Goal: Find specific page/section: Find specific page/section

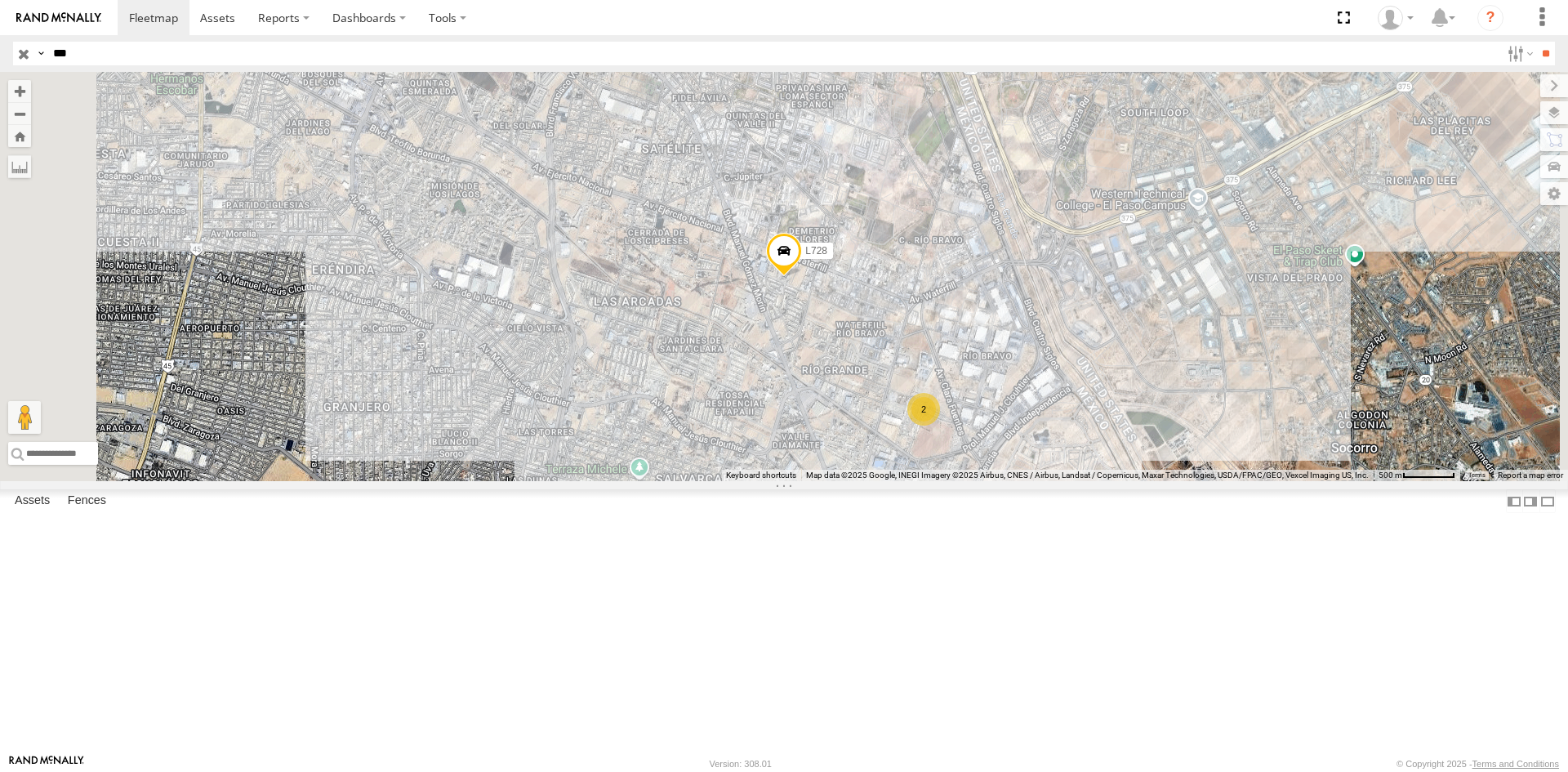
click at [0, 0] on div "L728 FLEXTRANSFER Transportes Siete- [GEOGRAPHIC_DATA] SERVICIO INTERNACIONAL D…" at bounding box center [0, 0] width 0 height 0
click at [0, 0] on div "L728" at bounding box center [0, 0] width 0 height 0
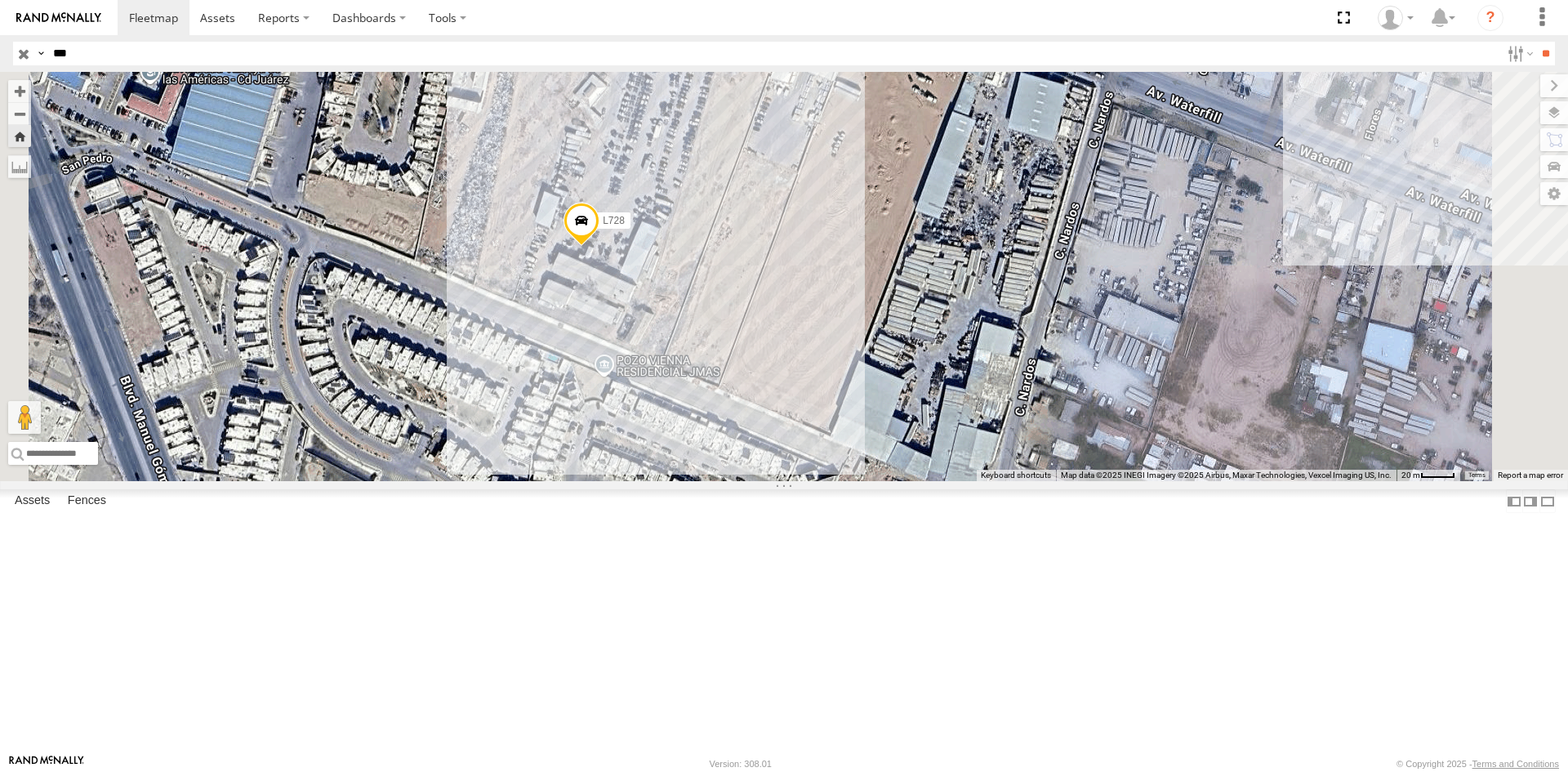
click at [625, 226] on span "L728" at bounding box center [613, 221] width 22 height 12
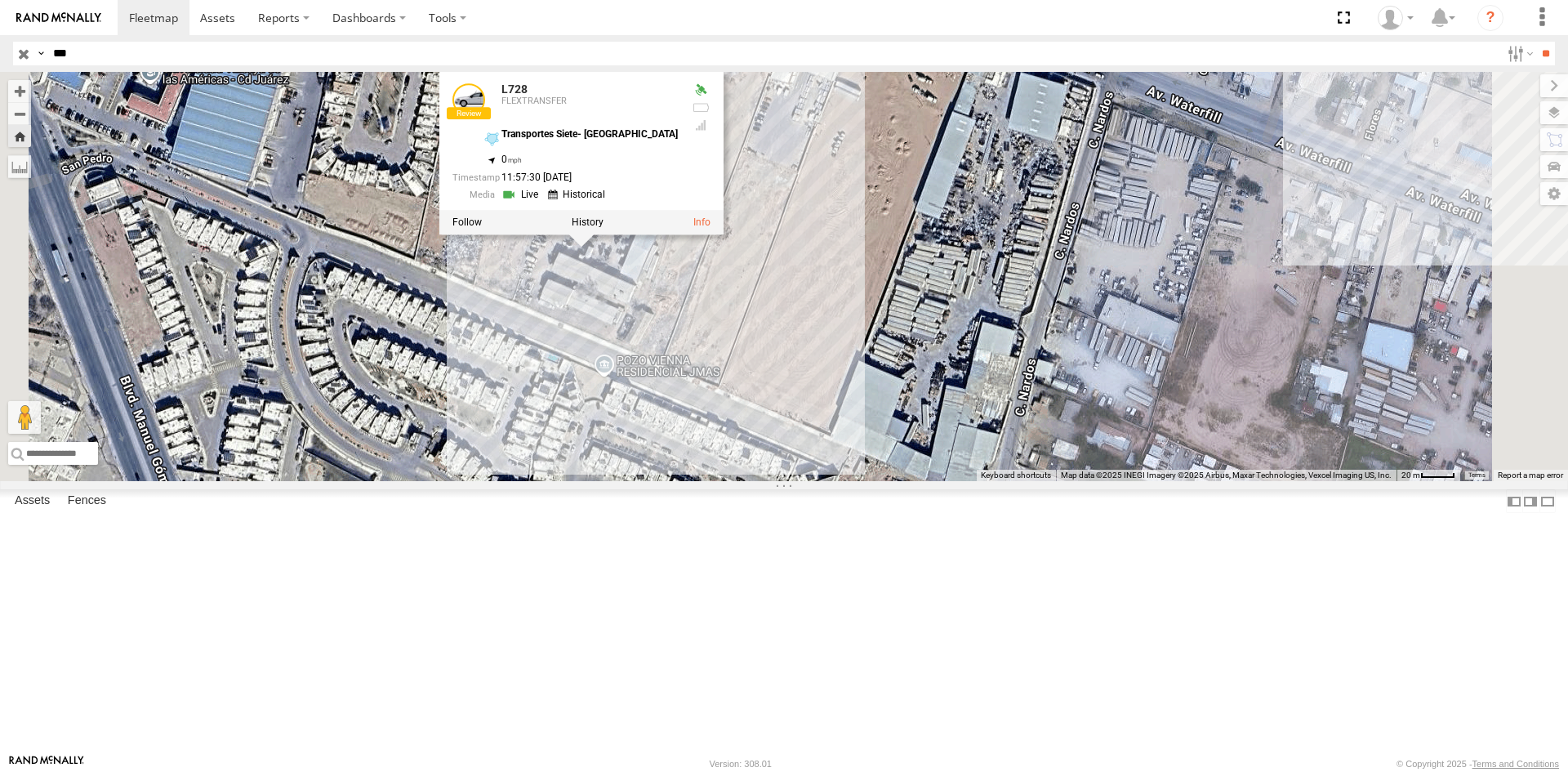
drag, startPoint x: 777, startPoint y: 312, endPoint x: 839, endPoint y: 317, distance: 62.2
click at [678, 183] on div "11:57:30 09/18/2025" at bounding box center [565, 177] width 225 height 11
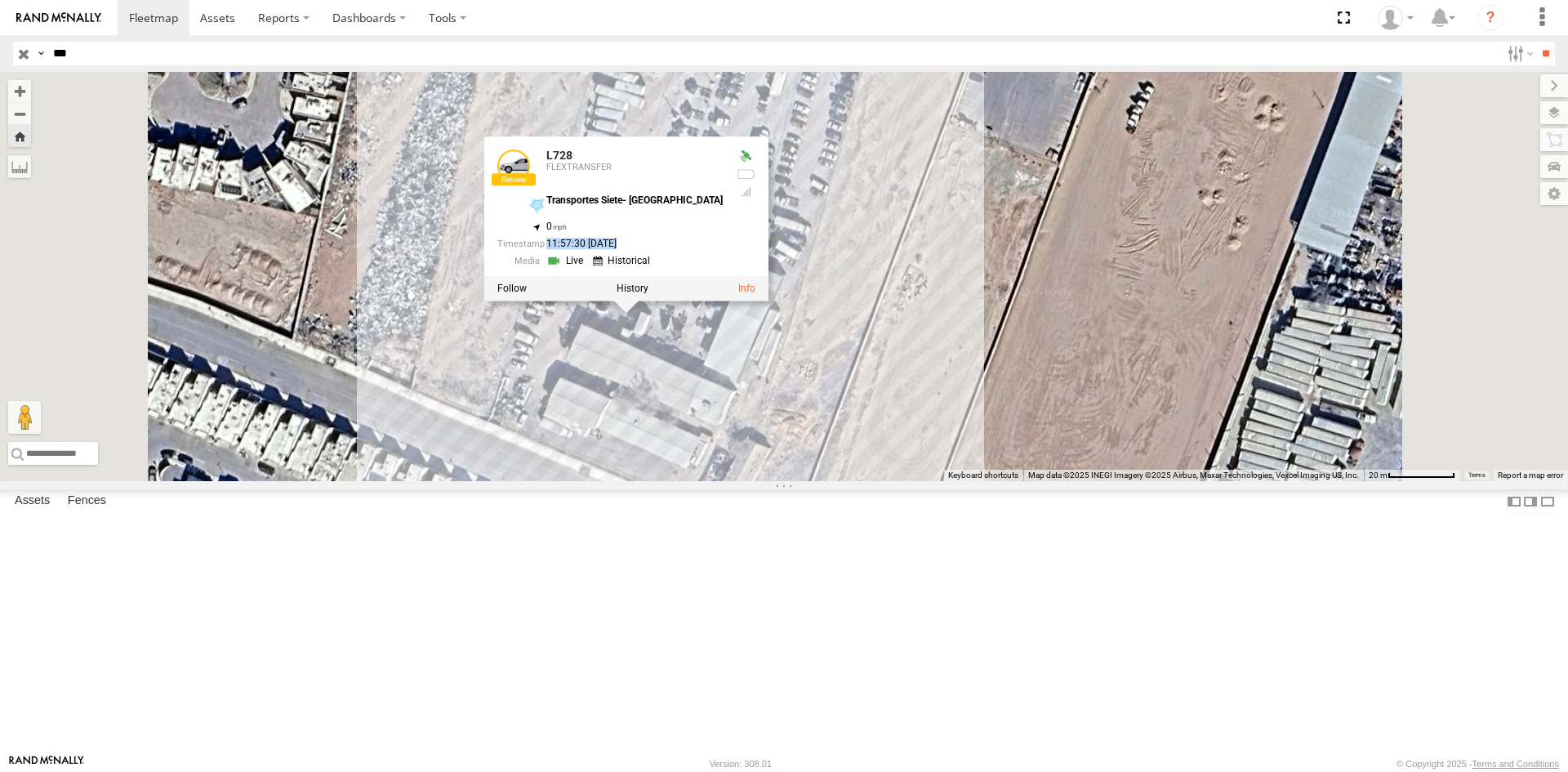
drag, startPoint x: 782, startPoint y: 377, endPoint x: 874, endPoint y: 373, distance: 92.1
click at [723, 273] on div "L728 FLEXTRANSFER Transportes Siete- Mexico 31.66985 , -106.36325 0 11:57:30 09…" at bounding box center [610, 211] width 225 height 124
copy div "11:57:30 09/18/2025"
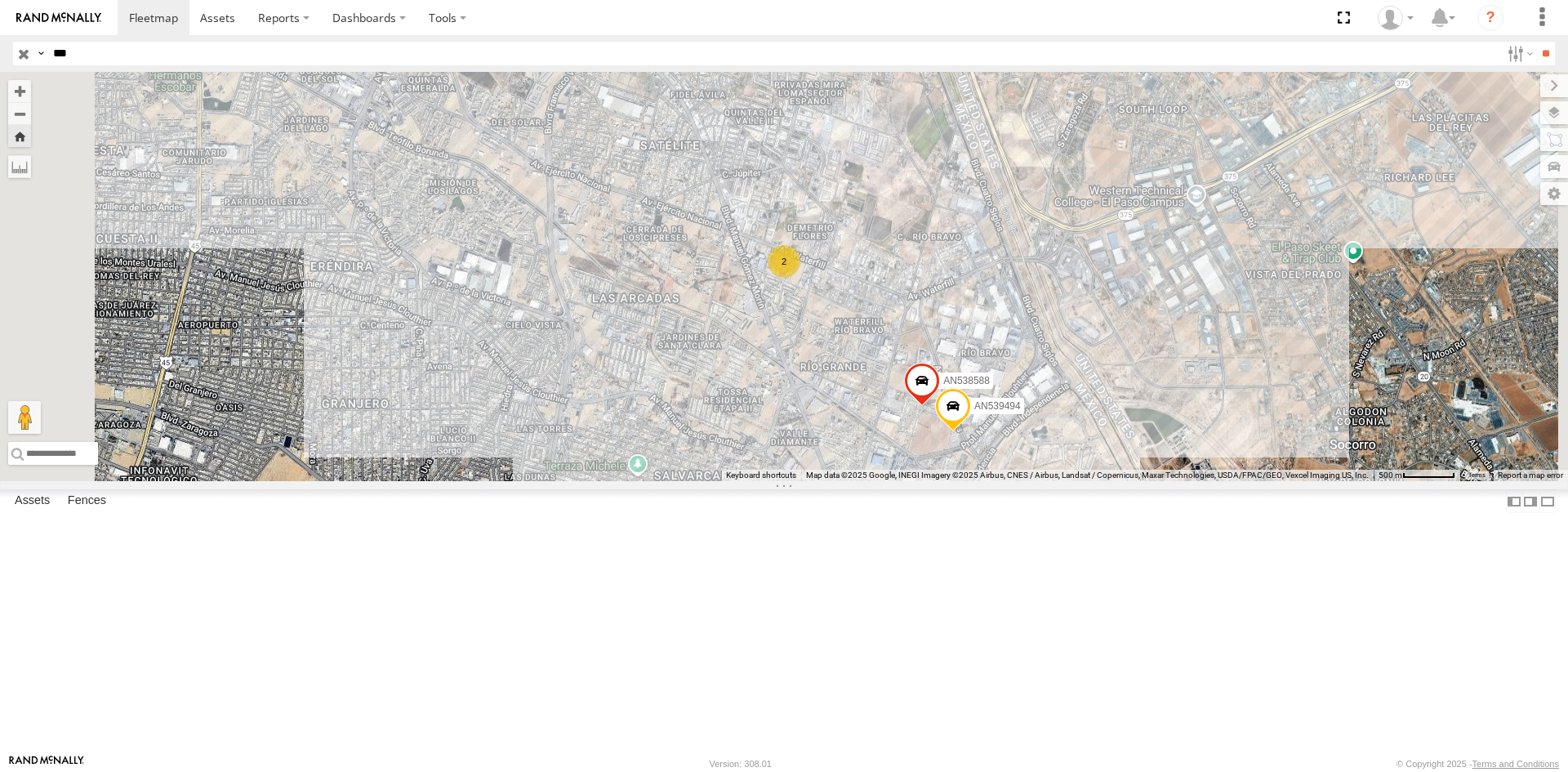
click at [114, 56] on input "***" at bounding box center [773, 53] width 1454 height 24
click at [1537, 41] on input "**" at bounding box center [1546, 53] width 19 height 24
click at [0, 0] on div "494" at bounding box center [0, 0] width 0 height 0
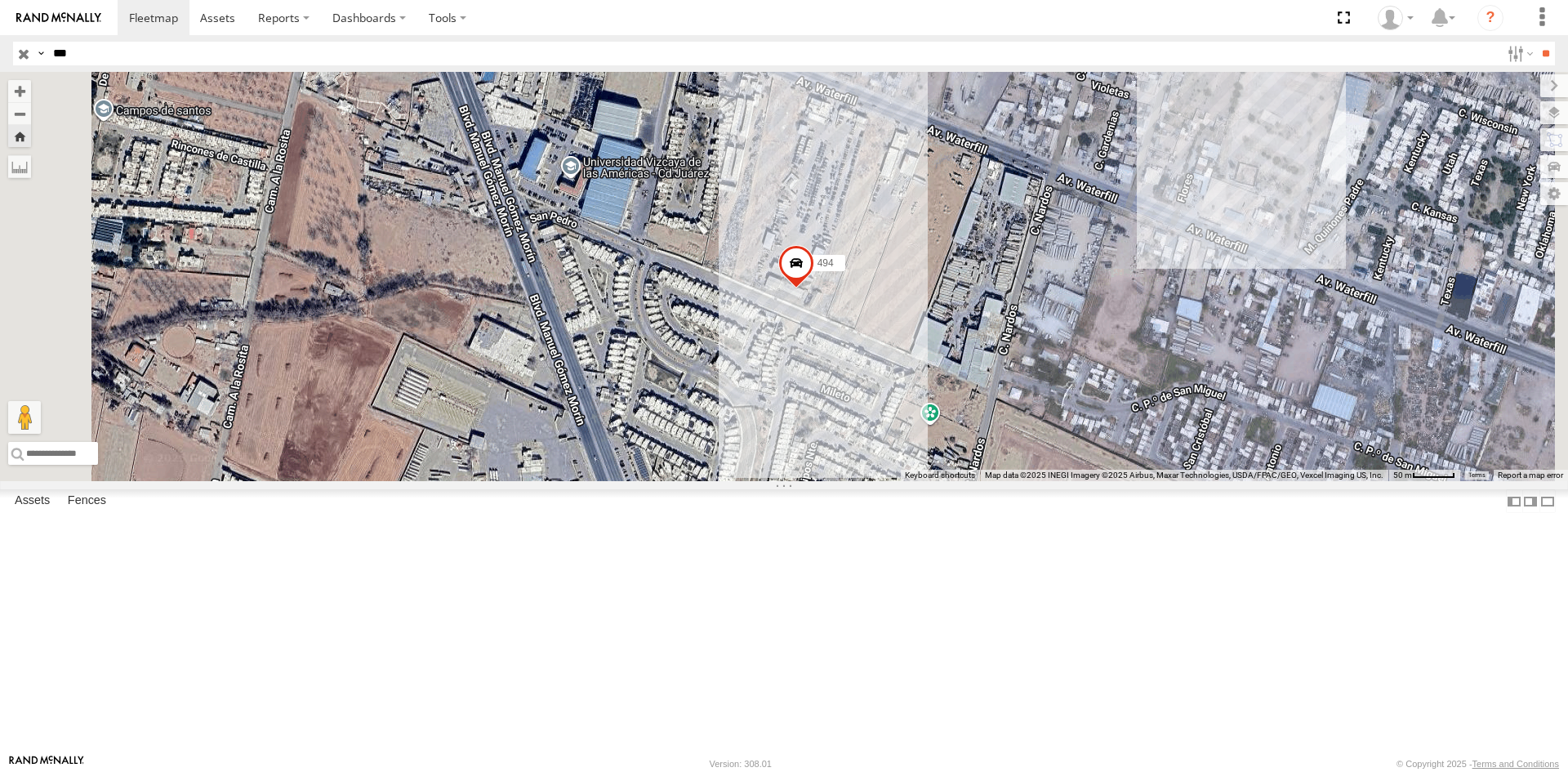
click at [1029, 408] on div "494" at bounding box center [784, 277] width 1568 height 410
click at [845, 270] on label "494" at bounding box center [825, 262] width 41 height 17
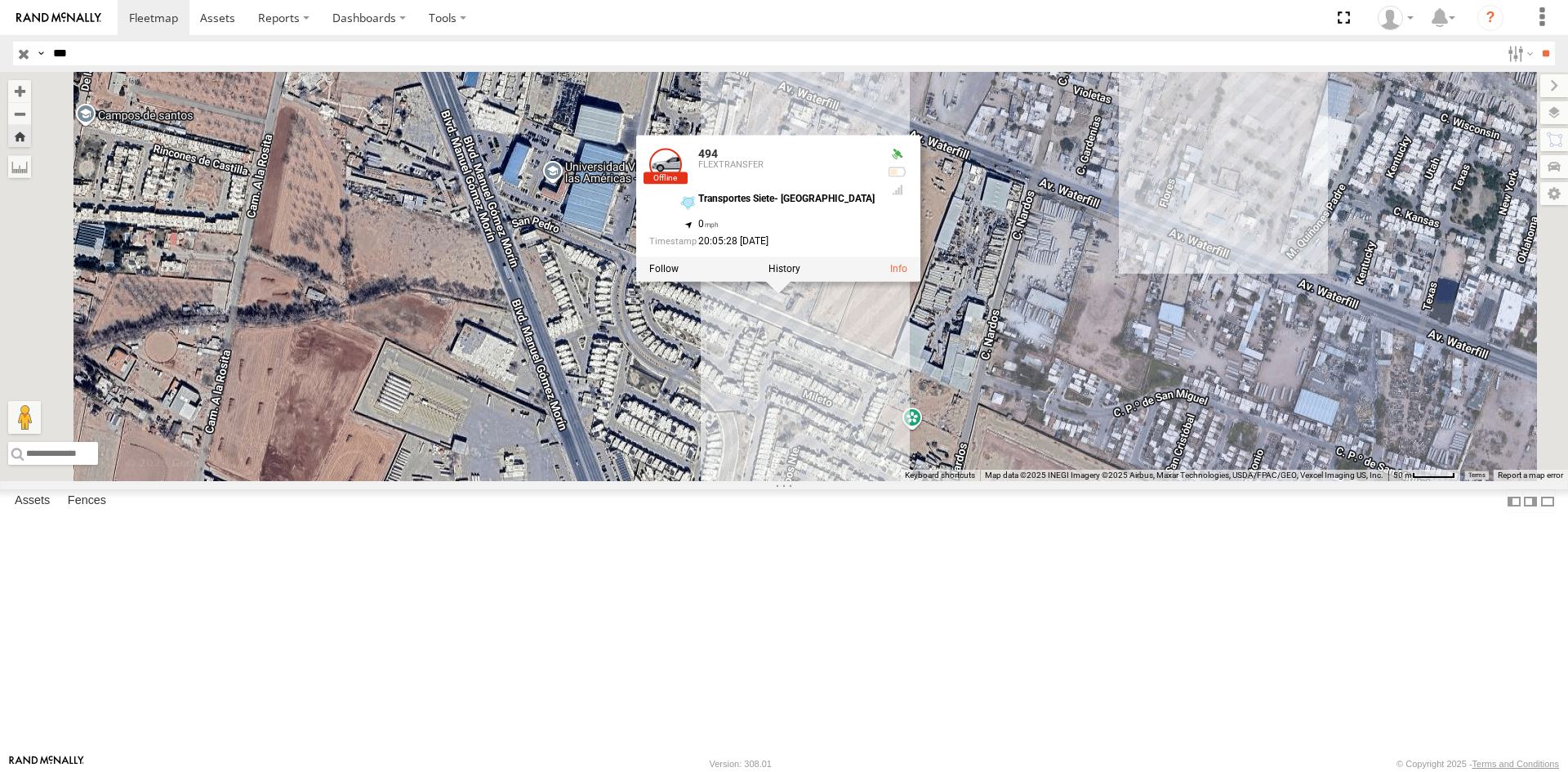
click at [1046, 481] on div "494 494 FLEXTRANSFER Transportes Siete- [GEOGRAPHIC_DATA] 31.66952 , -106.36312…" at bounding box center [784, 277] width 1568 height 410
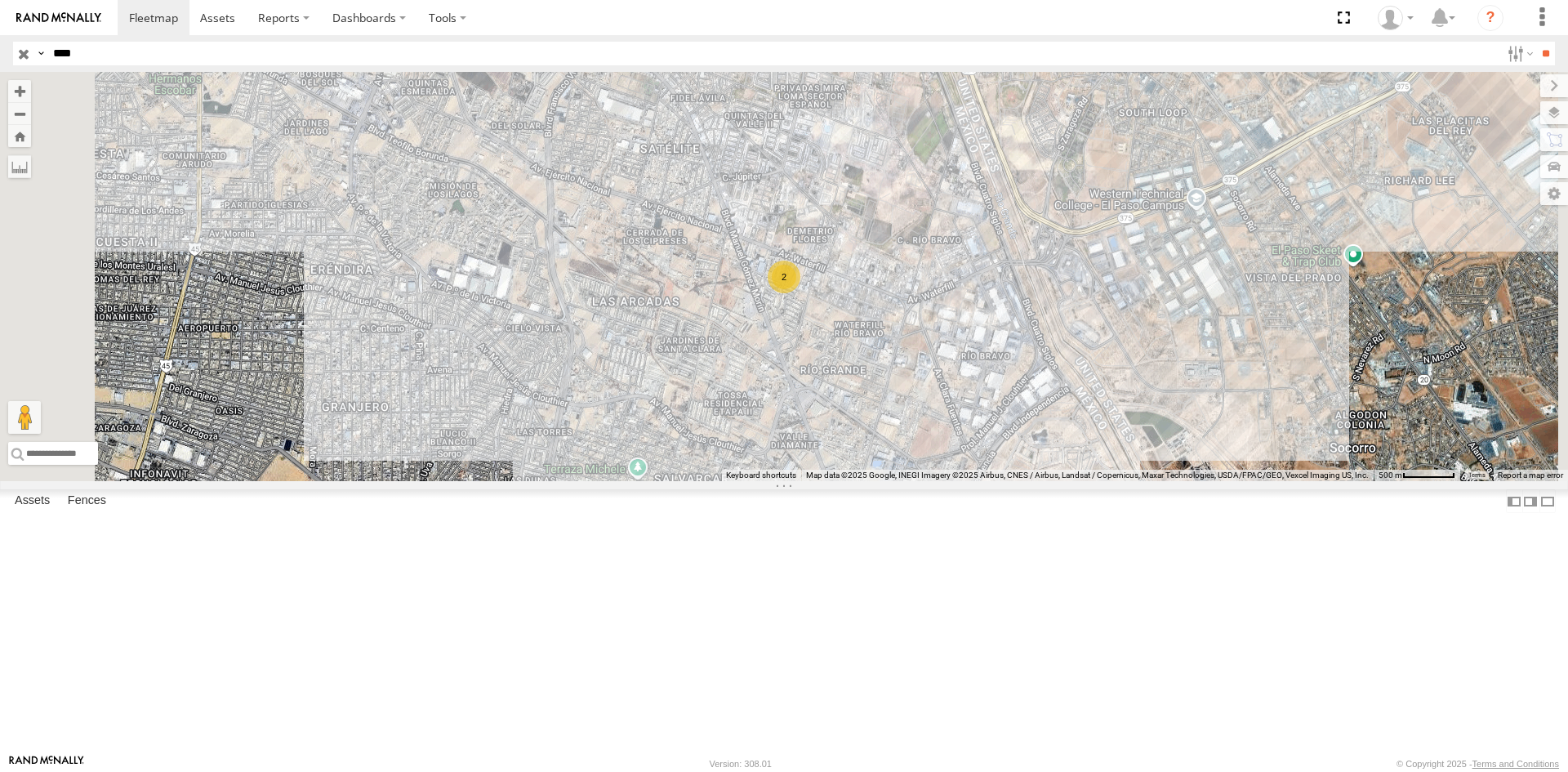
click at [0, 0] on div "FLEX SUR" at bounding box center [0, 0] width 0 height 0
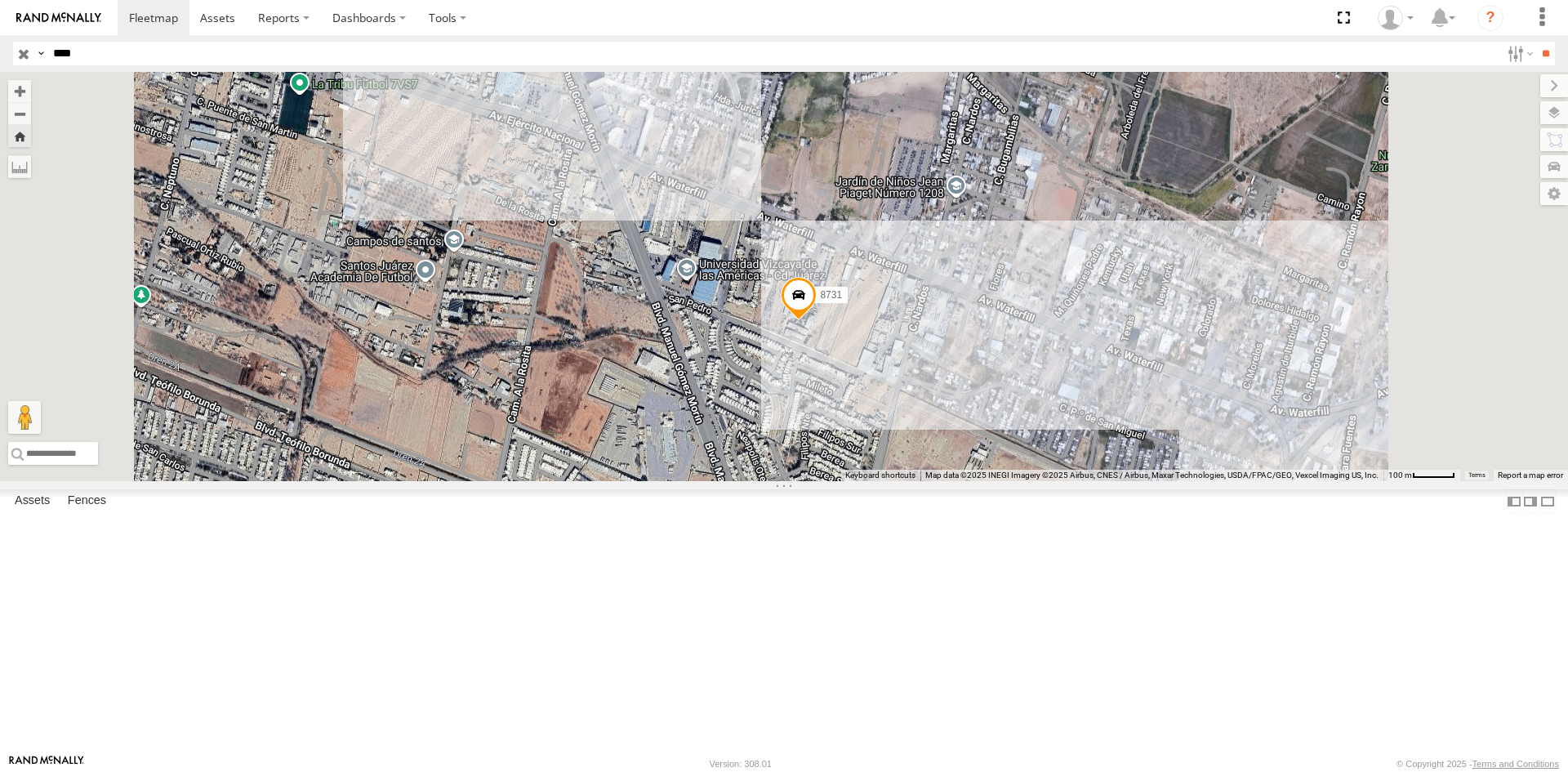
click at [848, 303] on label "8731" at bounding box center [827, 295] width 41 height 17
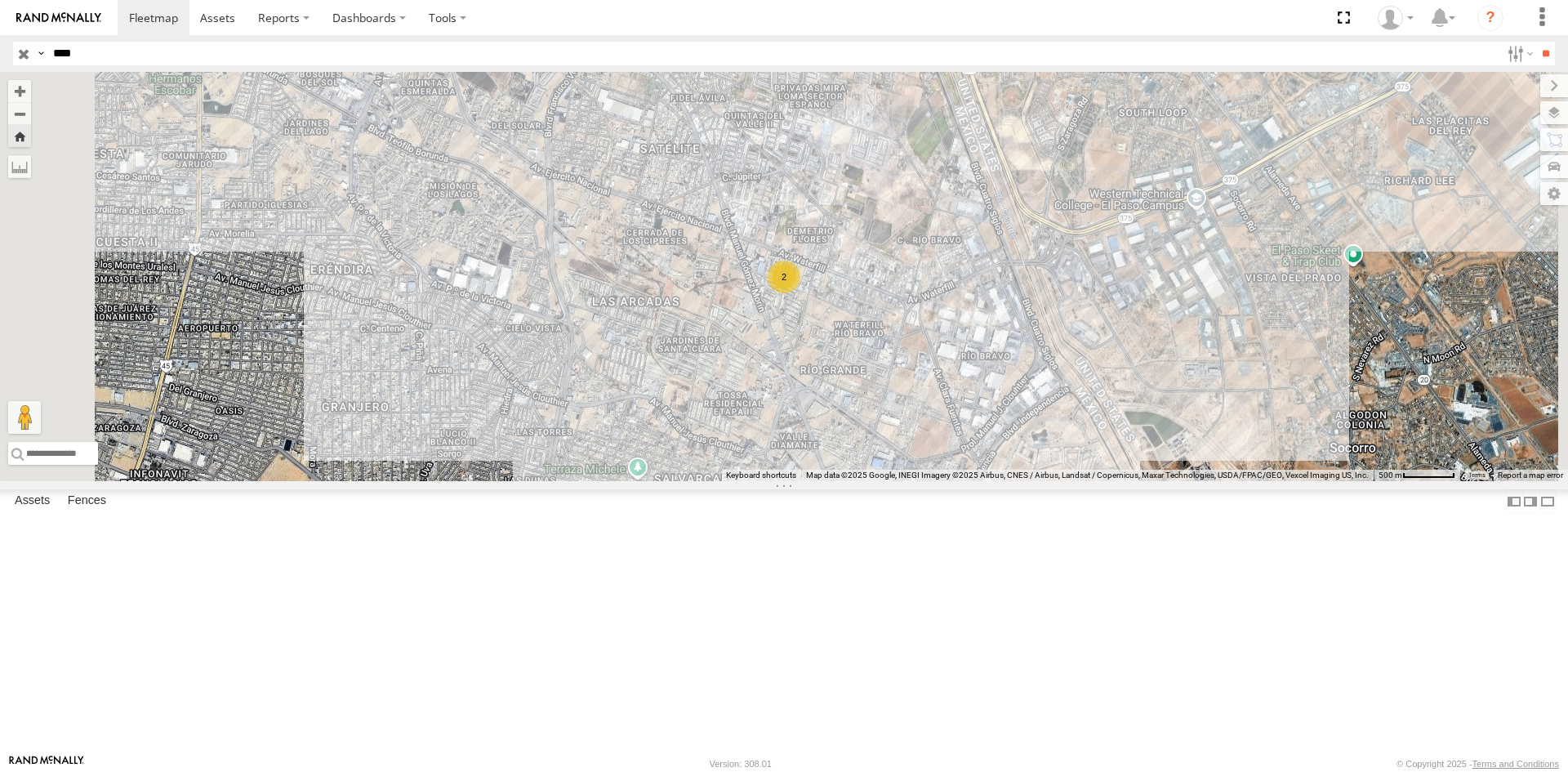
click at [0, 0] on div "Asset Current Location" at bounding box center [0, 0] width 0 height 0
click at [0, 0] on div "FLEX SUR" at bounding box center [0, 0] width 0 height 0
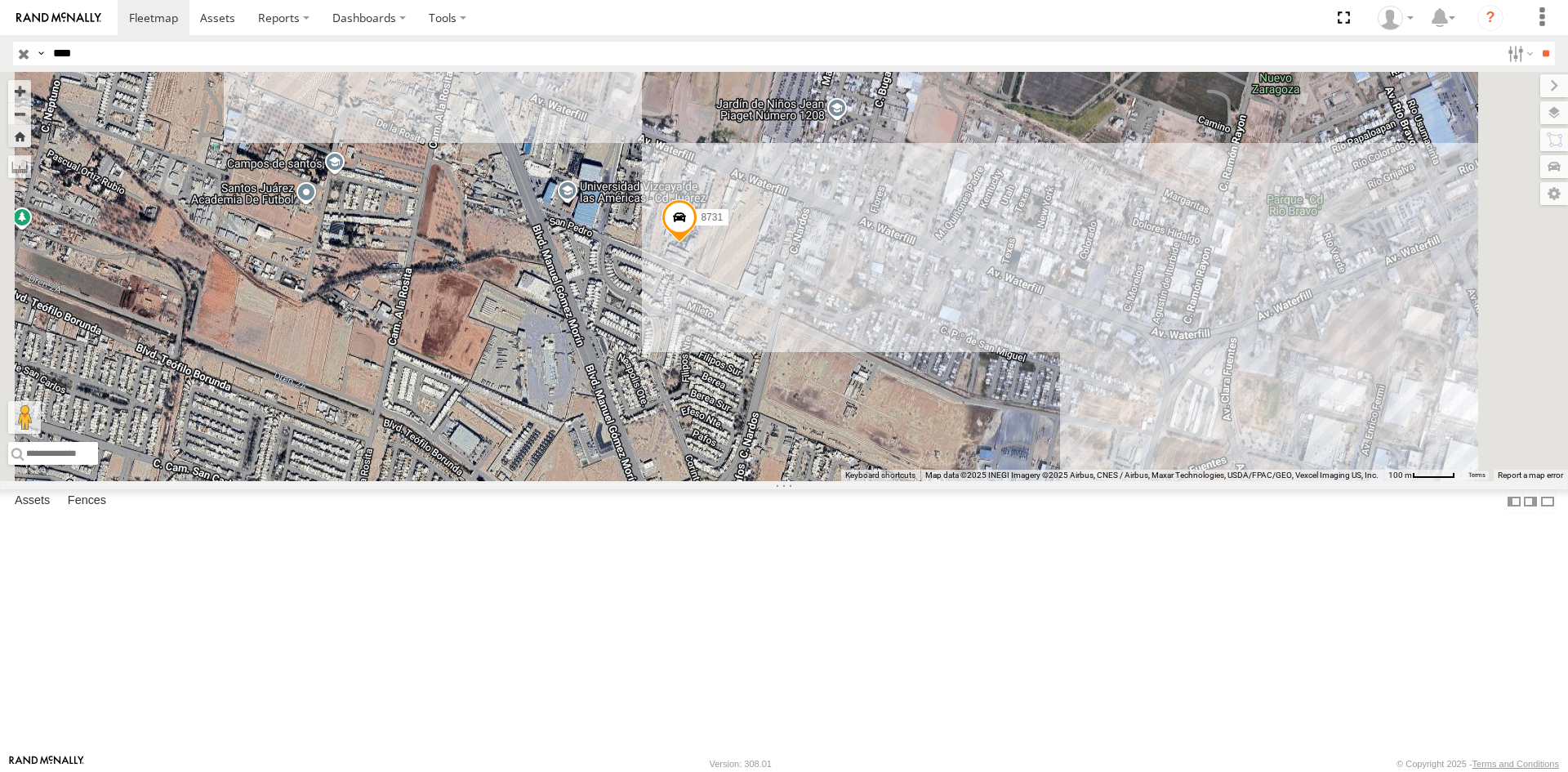
click at [0, 0] on div "8731" at bounding box center [0, 0] width 0 height 0
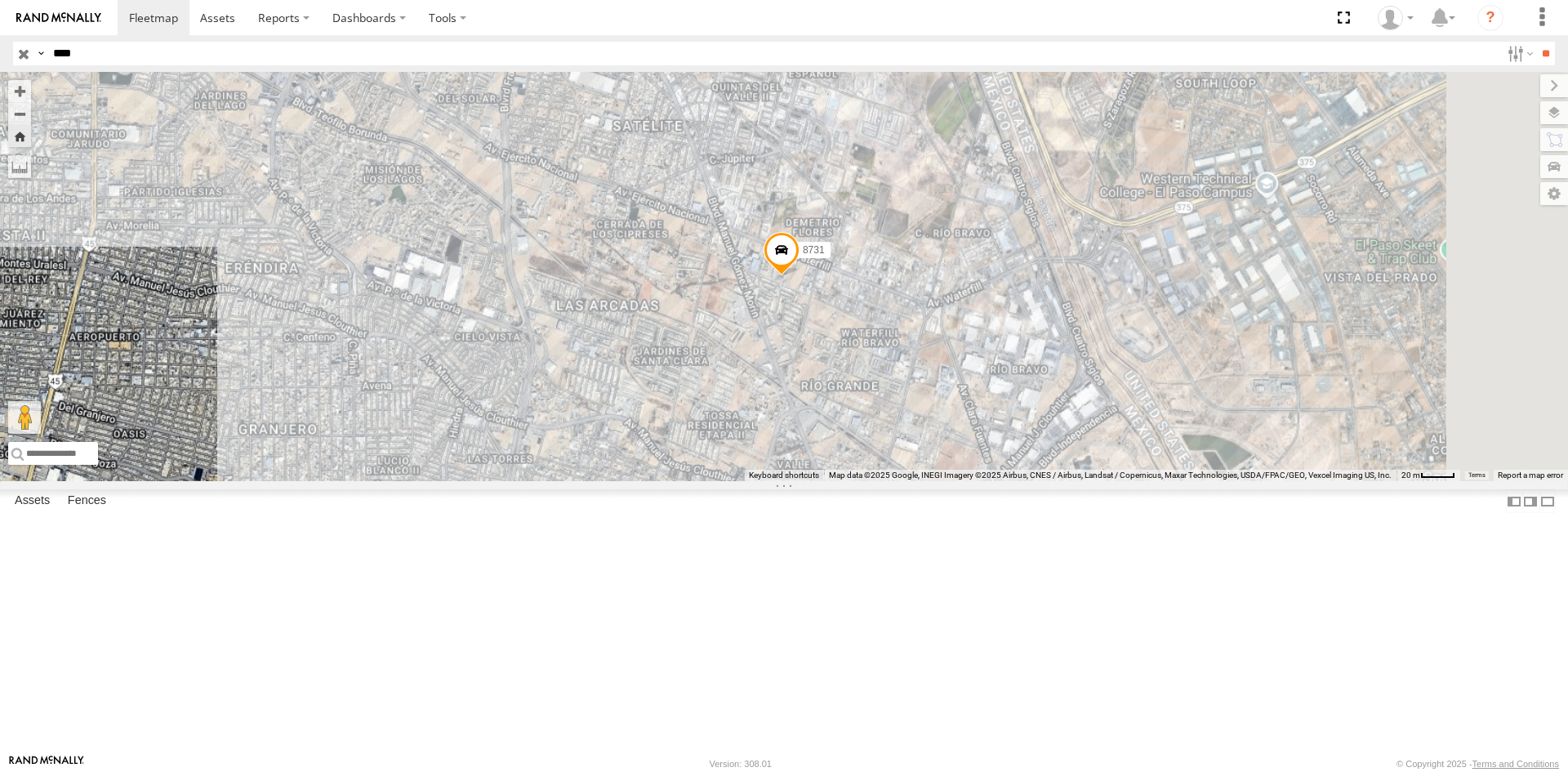
click at [0, 0] on div "809" at bounding box center [0, 0] width 0 height 0
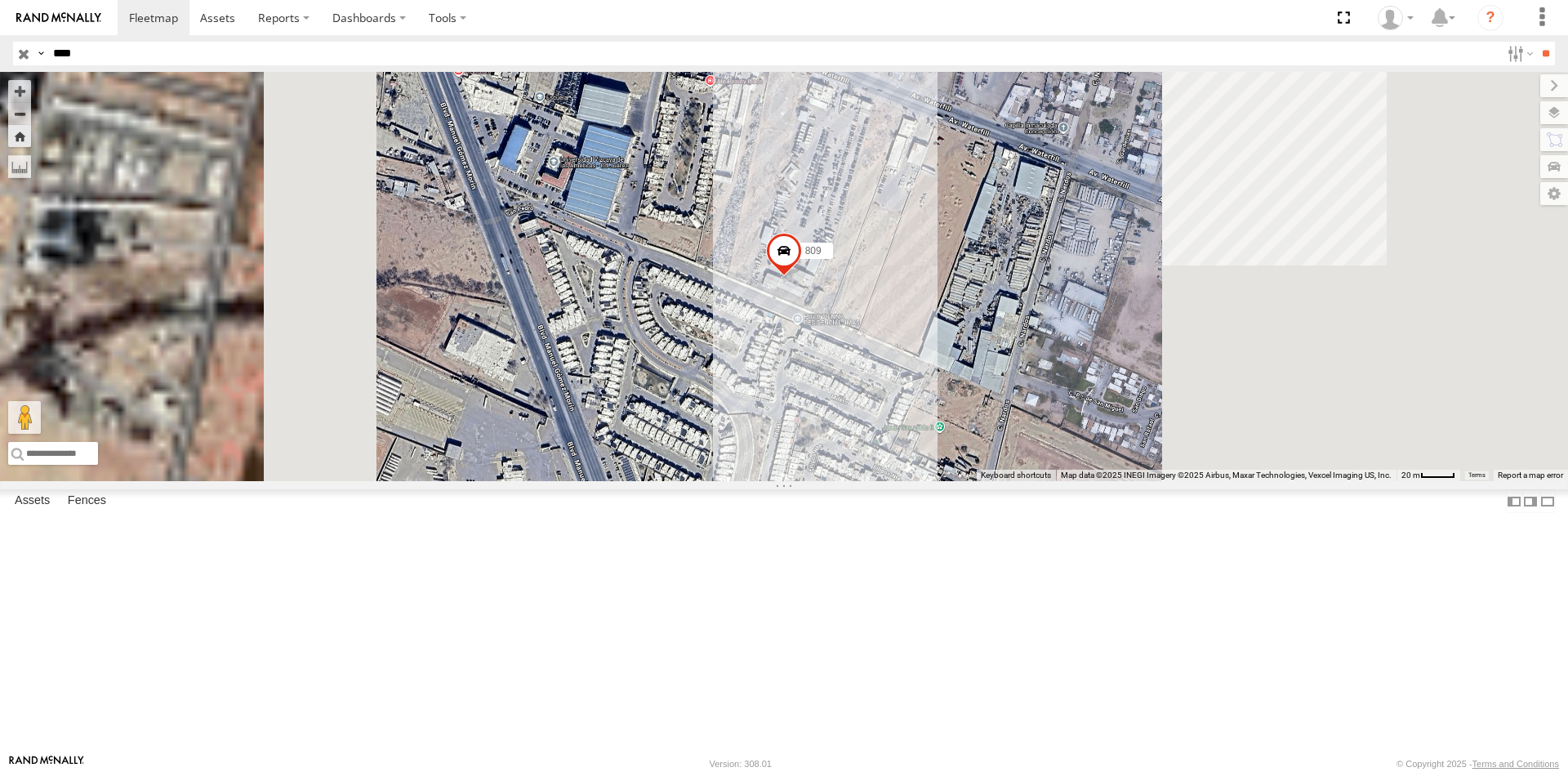
click at [0, 0] on div "8731" at bounding box center [0, 0] width 0 height 0
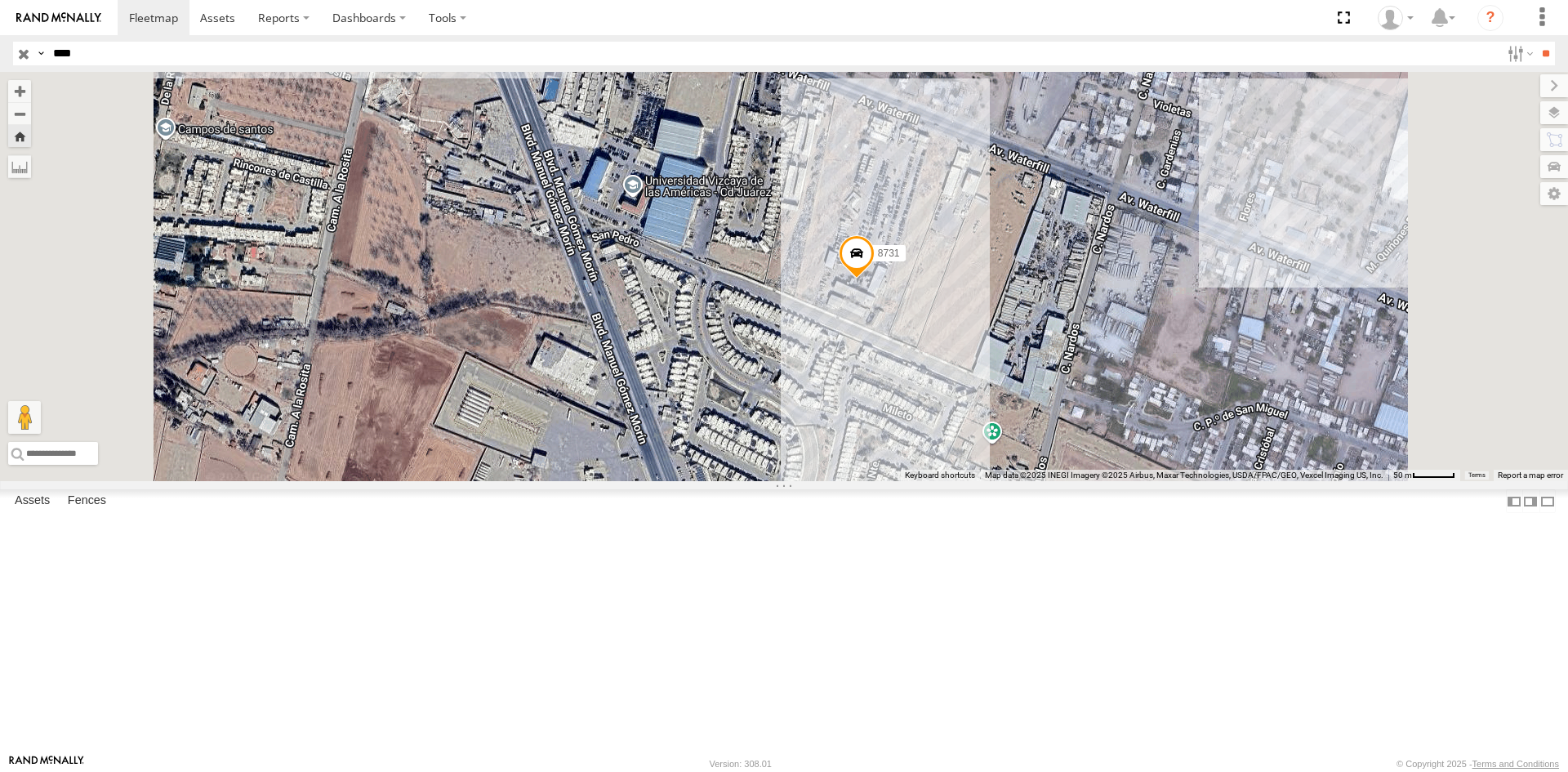
click at [0, 0] on div "8731" at bounding box center [0, 0] width 0 height 0
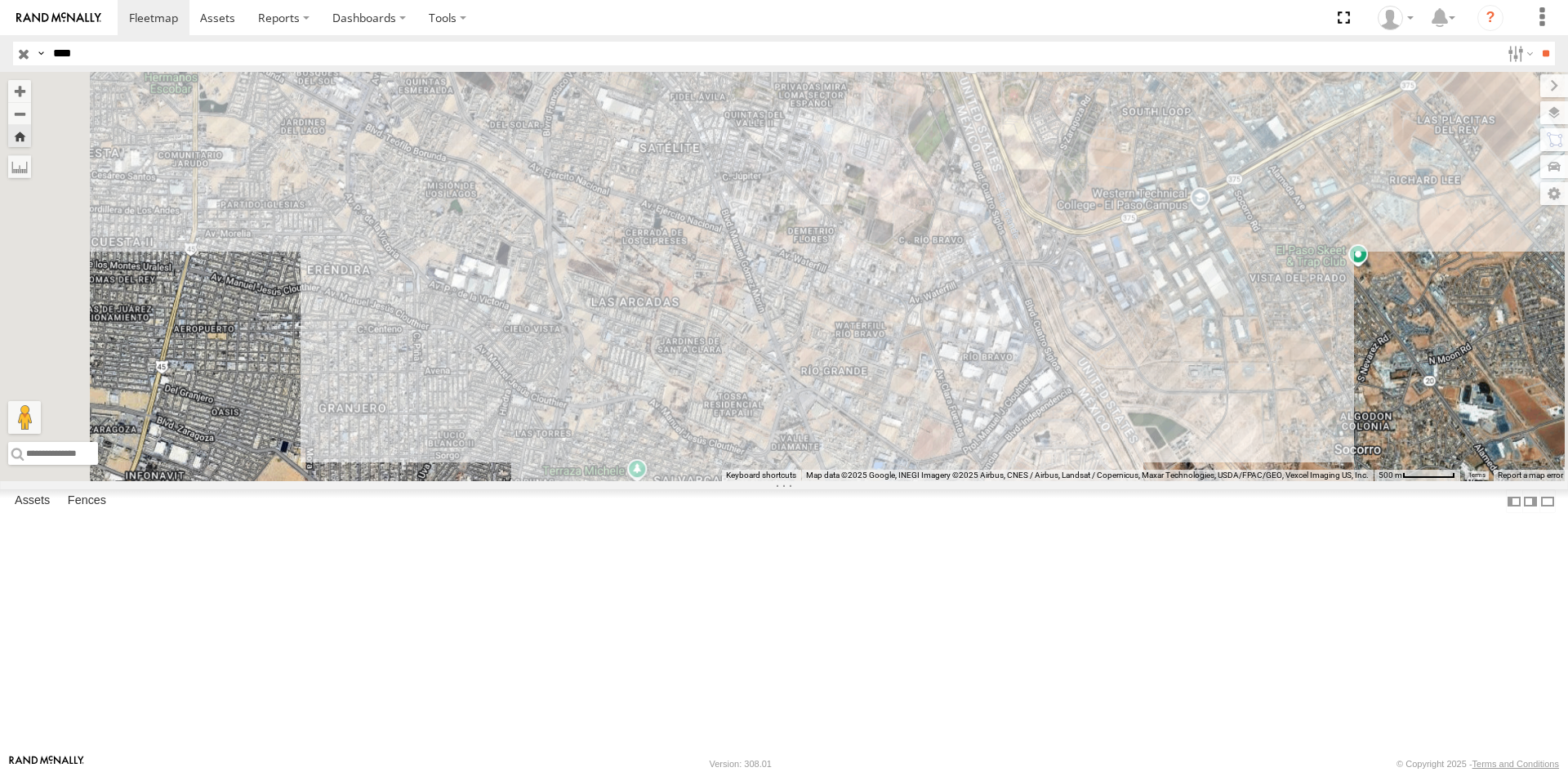
drag, startPoint x: 124, startPoint y: 102, endPoint x: 169, endPoint y: 114, distance: 46.6
click at [0, 0] on div "8731" at bounding box center [0, 0] width 0 height 0
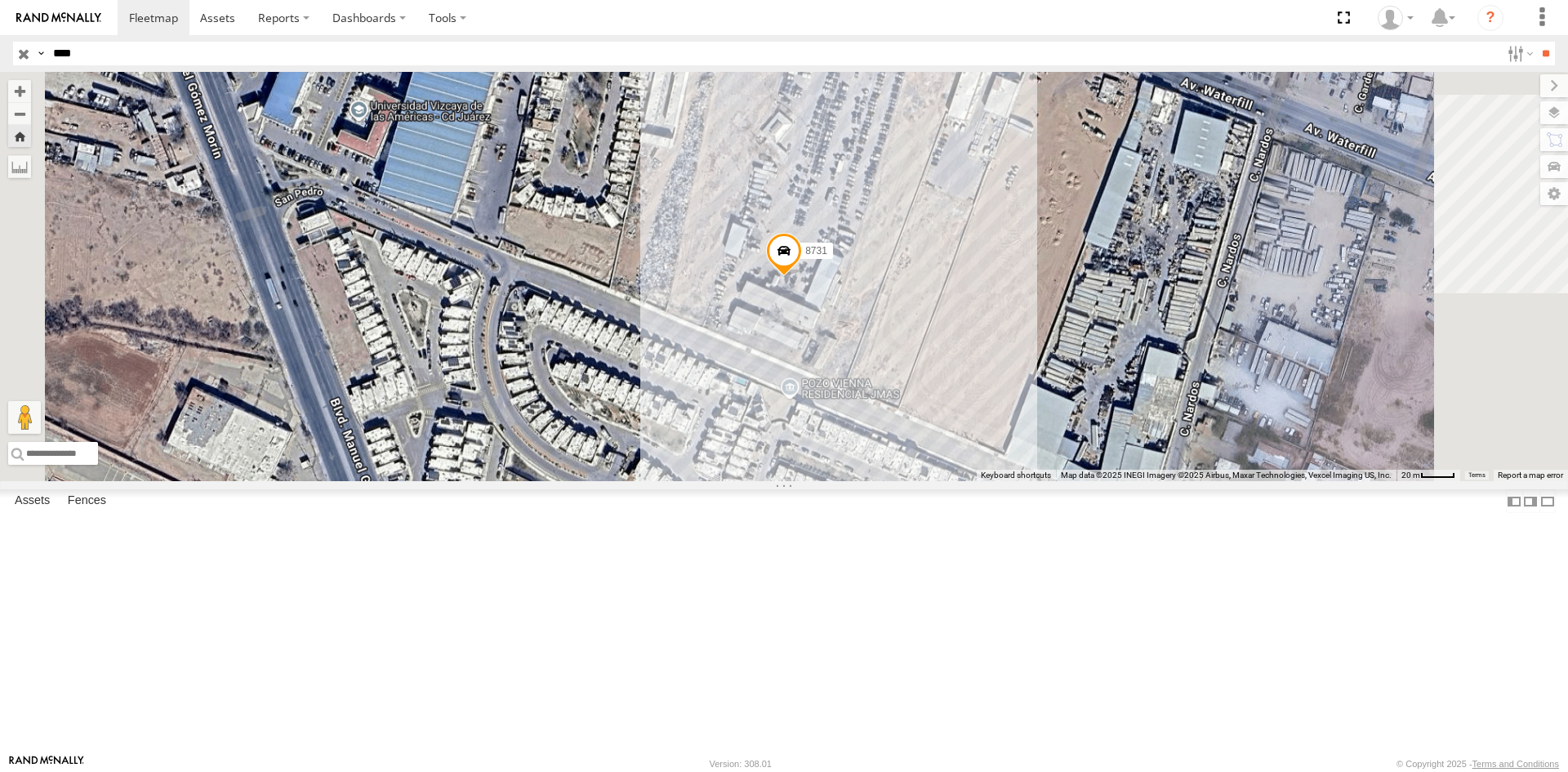
click at [827, 256] on span "8731" at bounding box center [816, 251] width 22 height 12
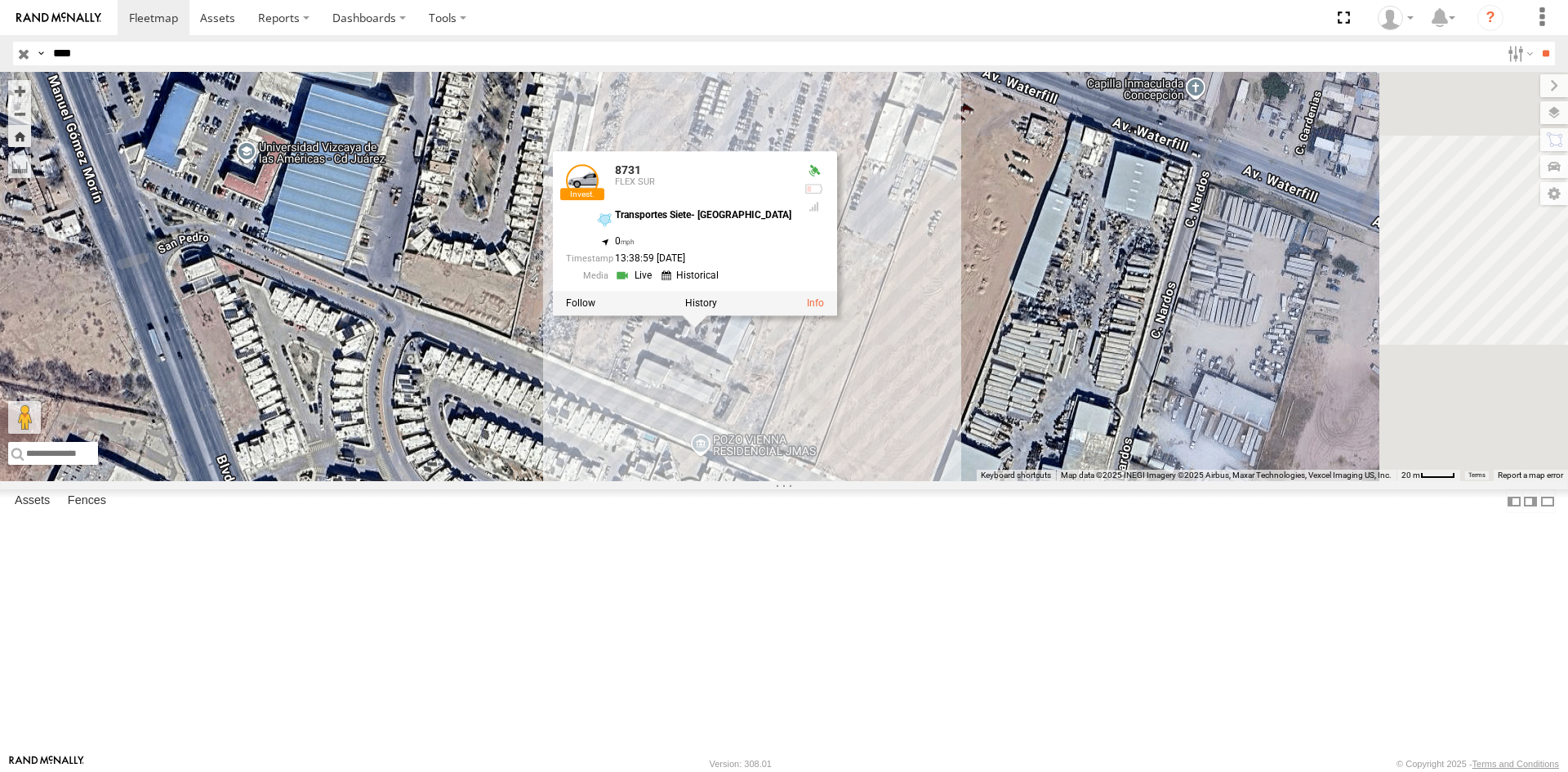
drag, startPoint x: 1130, startPoint y: 457, endPoint x: 992, endPoint y: 538, distance: 160.0
click at [992, 481] on div "8731 8731 FLEX SUR Transportes Siete- Mexico 31.66984 , -106.36314 0 13:38:59 0…" at bounding box center [784, 277] width 1568 height 410
